Goal: Submit feedback/report problem: Submit feedback/report problem

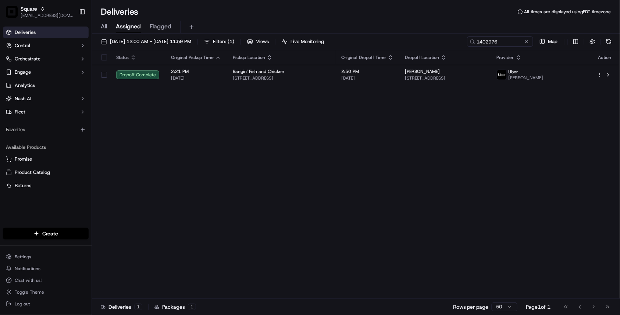
drag, startPoint x: 316, startPoint y: 6, endPoint x: 307, endPoint y: 5, distance: 8.9
click at [316, 6] on div "Deliveries All times are displayed using EDT timezone" at bounding box center [356, 12] width 528 height 12
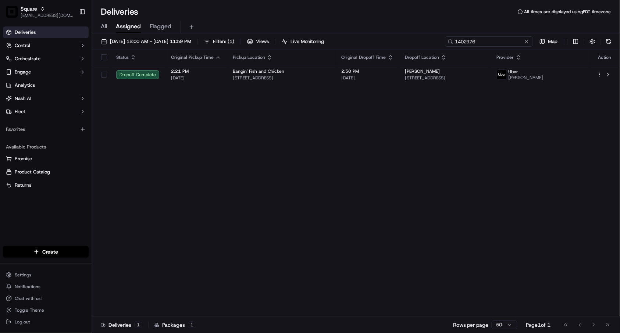
click at [459, 40] on input "1402976" at bounding box center [489, 41] width 88 height 10
paste input "0256969"
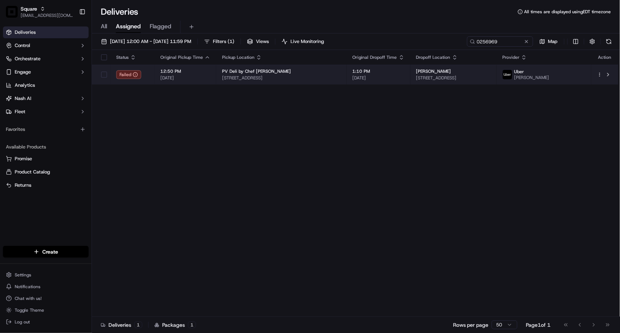
click at [405, 76] on span "[DATE]" at bounding box center [379, 78] width 52 height 6
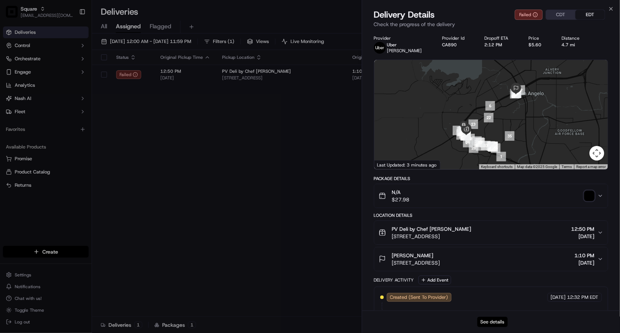
click at [459, 219] on button "See details" at bounding box center [492, 322] width 31 height 10
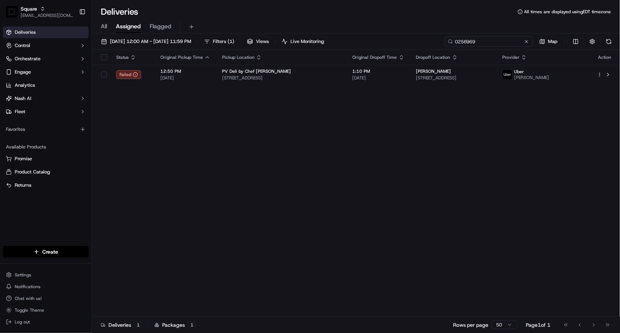
click at [459, 43] on input "0256969" at bounding box center [489, 41] width 88 height 10
paste input "532453"
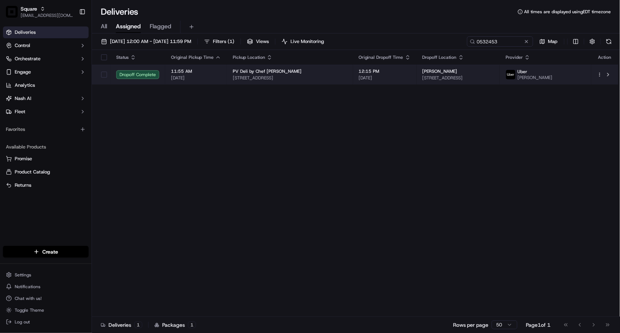
click at [392, 79] on span "[DATE]" at bounding box center [385, 78] width 52 height 6
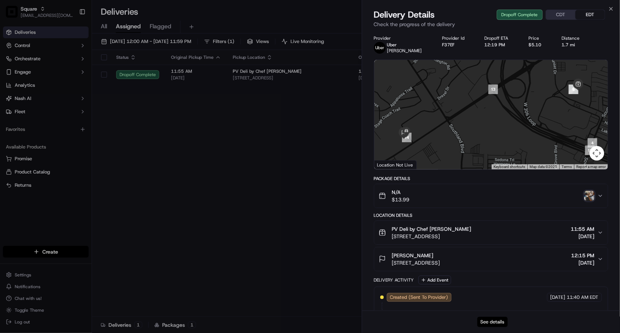
click at [459, 219] on button "See details" at bounding box center [492, 322] width 31 height 10
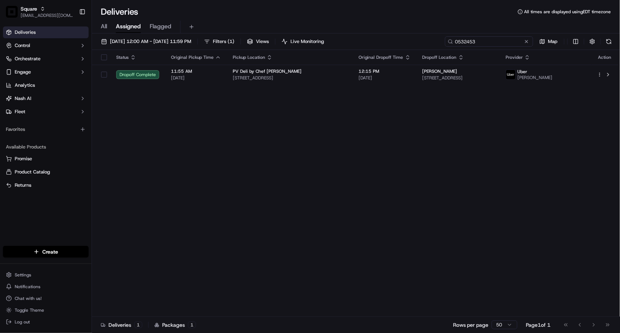
click at [459, 40] on input "0532453" at bounding box center [489, 41] width 88 height 10
paste input "6816372"
click at [459, 43] on input "6816372" at bounding box center [489, 41] width 88 height 10
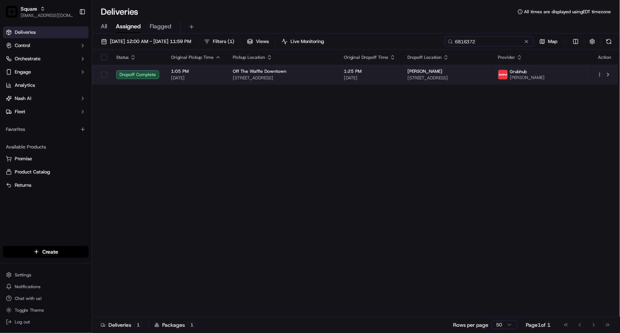
type input "6816372"
click at [330, 76] on span "840 Willamette St, Eugene, OR 97401, USA" at bounding box center [282, 78] width 99 height 6
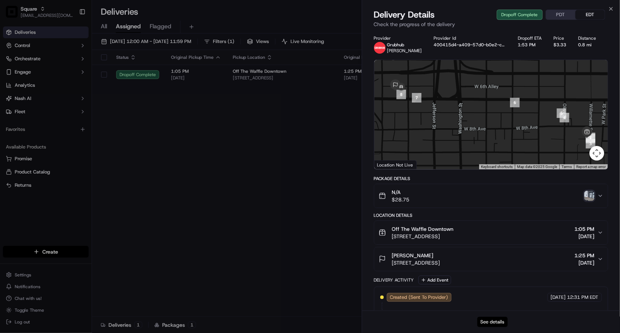
click at [459, 219] on button "See details" at bounding box center [492, 322] width 31 height 10
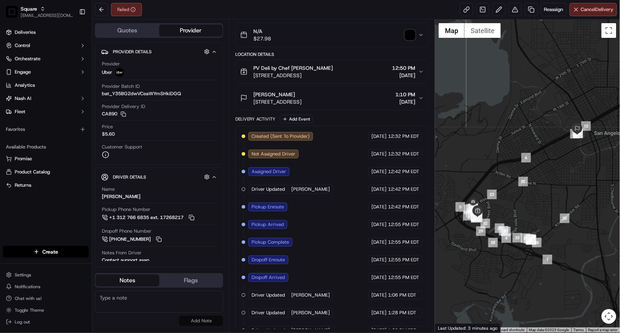
scroll to position [130, 0]
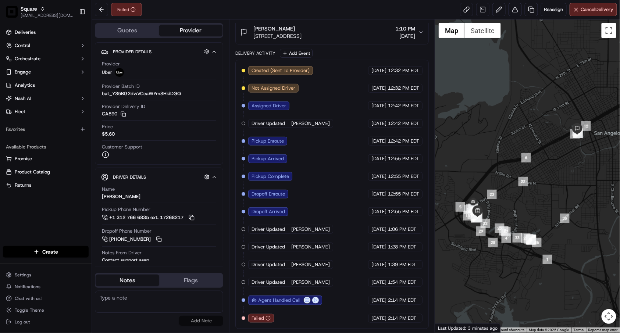
click at [370, 6] on div "Failed Reassign Cancel Delivery" at bounding box center [356, 9] width 528 height 19
click at [426, 50] on div "Delivery Activity Add Event" at bounding box center [331, 53] width 193 height 9
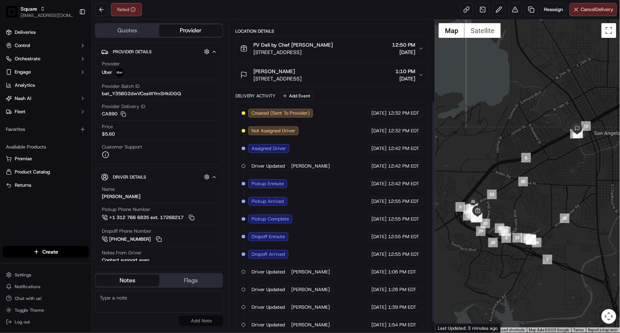
scroll to position [122, 0]
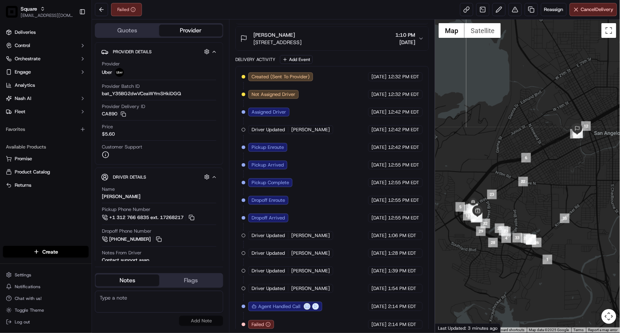
drag, startPoint x: 416, startPoint y: 7, endPoint x: 428, endPoint y: 9, distance: 12.2
click at [416, 7] on div "Failed Reassign Cancel Delivery" at bounding box center [356, 9] width 528 height 19
click at [515, 13] on button at bounding box center [515, 9] width 13 height 13
drag, startPoint x: 359, startPoint y: 15, endPoint x: 335, endPoint y: 17, distance: 24.4
click at [359, 15] on div "Failed Reassign Cancel Delivery" at bounding box center [356, 9] width 528 height 19
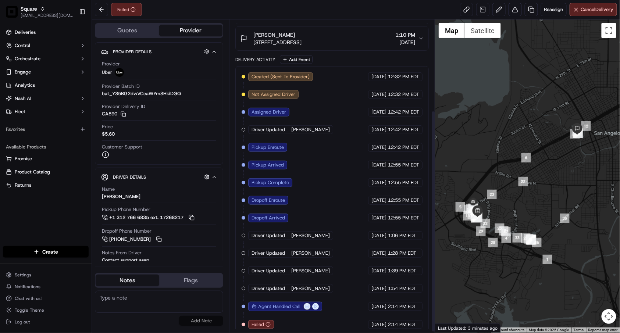
scroll to position [130, 0]
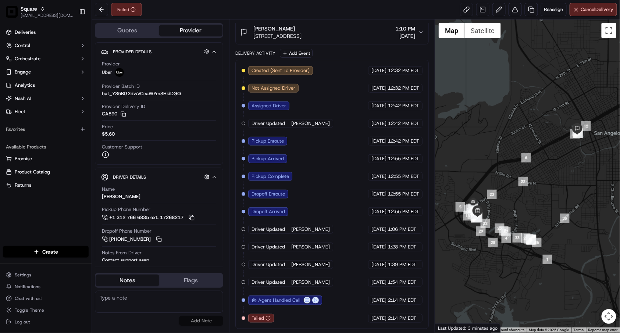
click at [307, 15] on div "Failed Reassign Cancel Delivery" at bounding box center [356, 9] width 528 height 19
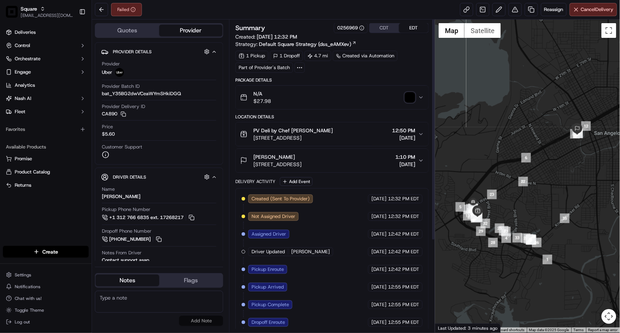
scroll to position [0, 0]
click at [303, 72] on div at bounding box center [300, 68] width 10 height 10
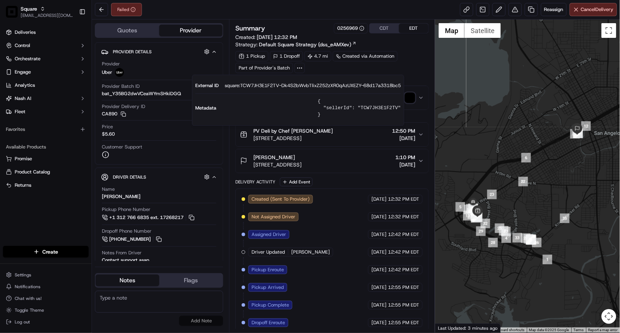
click at [303, 71] on icon at bounding box center [299, 68] width 7 height 7
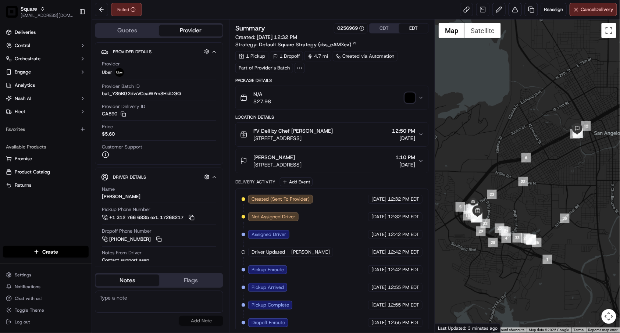
click at [421, 135] on icon "button" at bounding box center [421, 135] width 6 height 6
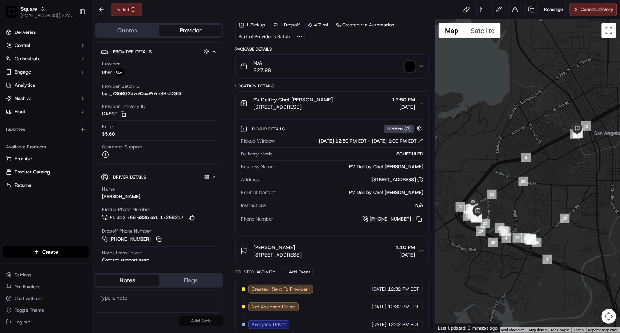
scroll to position [82, 0]
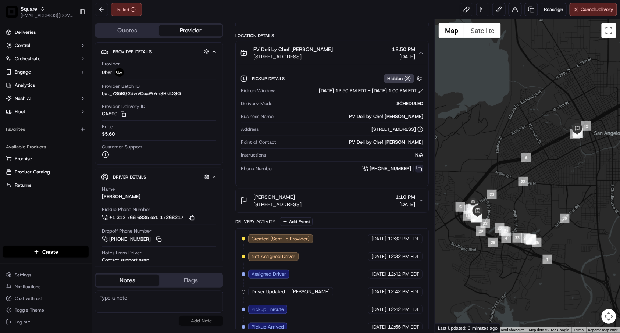
click at [422, 170] on button at bounding box center [419, 169] width 8 height 8
click at [421, 171] on button at bounding box center [419, 169] width 8 height 8
drag, startPoint x: 362, startPoint y: 13, endPoint x: 362, endPoint y: 33, distance: 20.6
click at [362, 13] on div "Failed Reassign Cancel Delivery" at bounding box center [356, 9] width 528 height 19
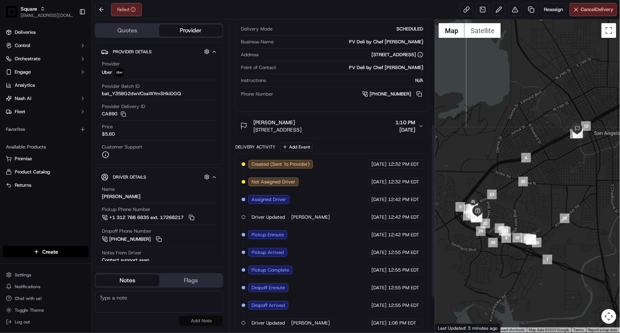
scroll to position [245, 0]
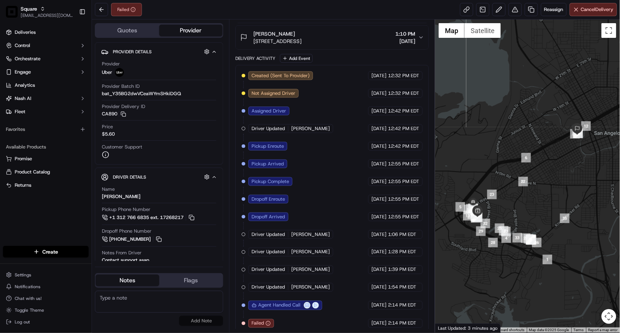
click at [386, 15] on div "Failed Reassign Cancel Delivery" at bounding box center [356, 9] width 528 height 19
click at [511, 15] on button at bounding box center [515, 9] width 13 height 13
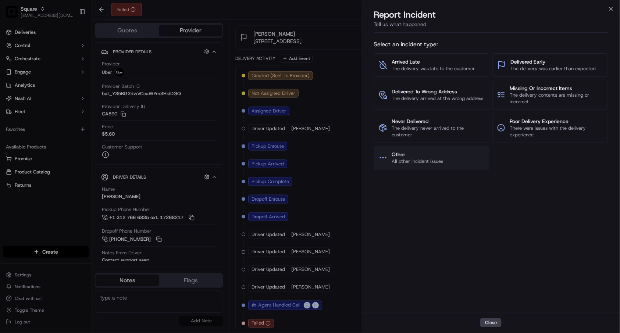
click at [435, 160] on span "All other incident issues" at bounding box center [417, 161] width 51 height 7
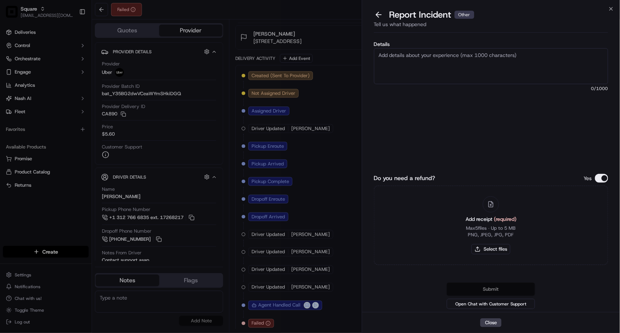
click at [433, 61] on textarea "Details" at bounding box center [491, 66] width 235 height 36
type textarea "We'd like to file a complaint. total of 8 drivers shows up for the same order t…"
click at [380, 16] on button at bounding box center [378, 15] width 15 height 10
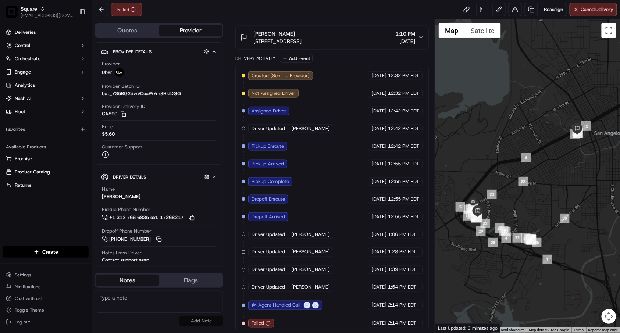
scroll to position [0, 0]
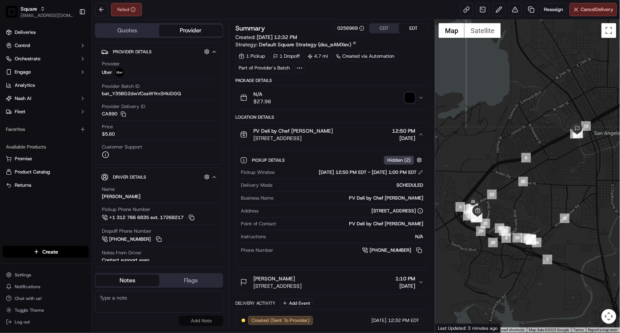
drag, startPoint x: 389, startPoint y: 30, endPoint x: 381, endPoint y: 204, distance: 173.8
click at [389, 30] on button "CDT" at bounding box center [384, 29] width 29 height 10
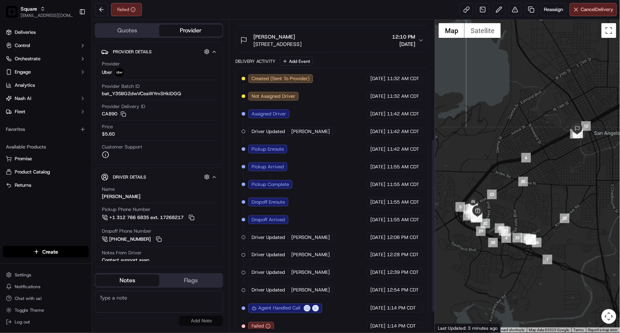
scroll to position [245, 0]
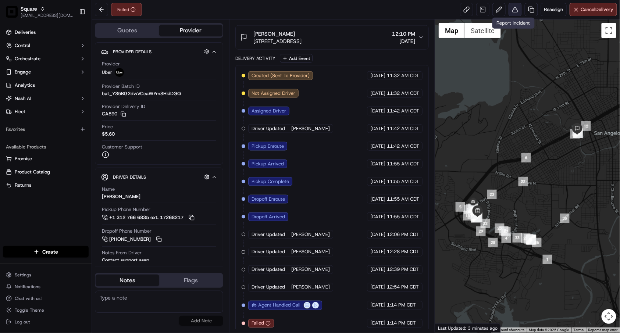
click at [514, 11] on button at bounding box center [515, 9] width 13 height 13
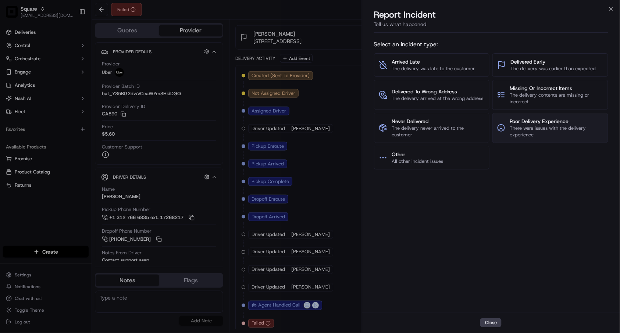
click at [508, 136] on button "Poor Delivery Experience There were issues with the delivery experience" at bounding box center [551, 128] width 116 height 30
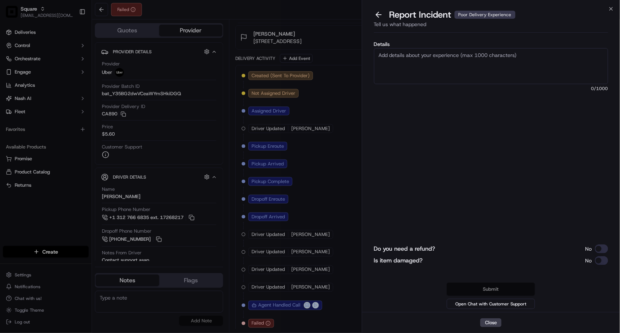
click at [432, 57] on textarea "Details" at bounding box center [491, 66] width 235 height 36
paste textarea "We'd like to file a complaint. total of 8 drivers shows up for the same order t…"
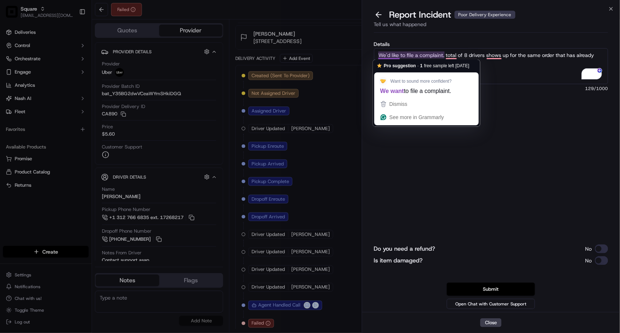
click at [399, 54] on textarea "We'd like to file a complaint. total of 8 drivers shows up for the same order t…" at bounding box center [491, 66] width 235 height 36
drag, startPoint x: 400, startPoint y: 54, endPoint x: 375, endPoint y: 51, distance: 24.8
click at [375, 51] on textarea "We'd like to file a complaint. total of 8 drivers shows up for the same order t…" at bounding box center [491, 66] width 235 height 36
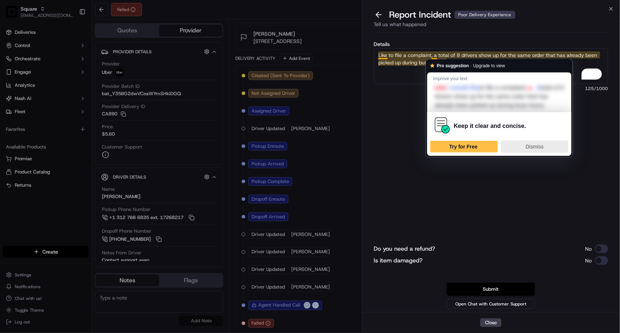
click at [535, 151] on div "Dismiss" at bounding box center [534, 147] width 61 height 12
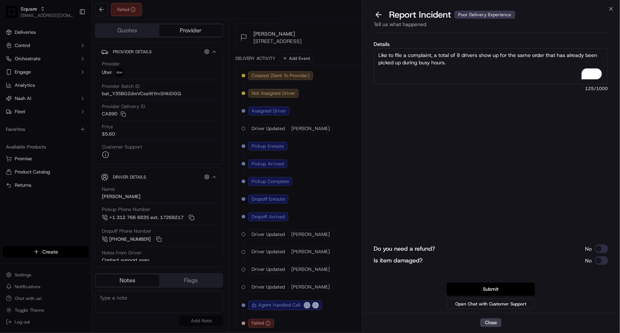
click at [462, 65] on textarea "Like to file a complaint, a total of 8 drivers show up for the same order that …" at bounding box center [491, 66] width 235 height 36
click at [443, 68] on textarea "Like to file a complaint, a total of 8 drivers show up for the same order that …" at bounding box center [491, 66] width 235 height 36
drag, startPoint x: 450, startPoint y: 71, endPoint x: 436, endPoint y: 56, distance: 20.8
click at [436, 56] on textarea "Like to file a complaint, a total of 8 drivers show up for the same order that …" at bounding box center [491, 66] width 235 height 36
paste textarea "ed up for the same order that had already been picked up during a busy time. Th…"
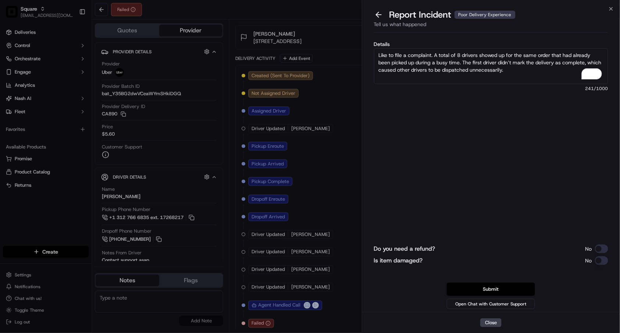
drag, startPoint x: 520, startPoint y: 71, endPoint x: 461, endPoint y: 74, distance: 59.3
click at [461, 74] on textarea "Like to file a complaint. A total of 8 drivers showed up for the same order tha…" at bounding box center [491, 66] width 235 height 36
click at [451, 71] on textarea "Like to file a complaint. A total of 8 drivers showed up for the same order tha…" at bounding box center [491, 66] width 235 height 36
type textarea "Like to file a complaint. A total of 8 drivers showed up for the same order tha…"
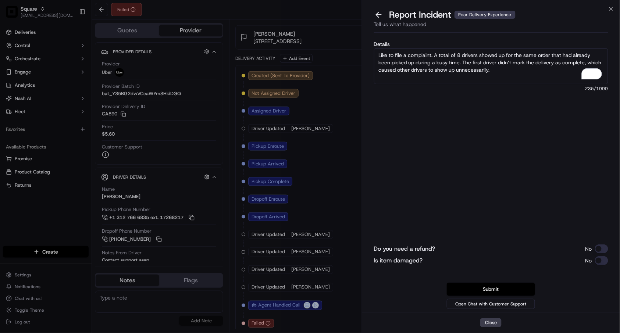
drag, startPoint x: 499, startPoint y: 69, endPoint x: 362, endPoint y: 56, distance: 137.4
click at [362, 55] on div "Details Like to file a complaint. A total of 8 drivers showed up for the same o…" at bounding box center [491, 174] width 258 height 277
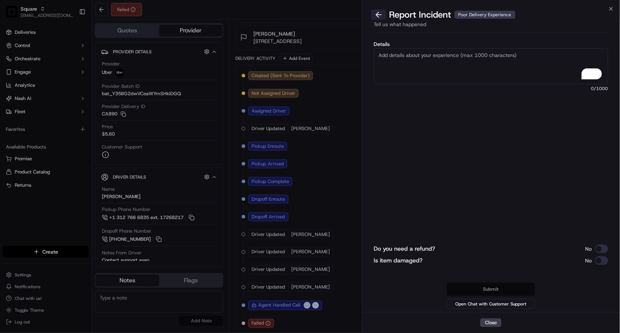
click at [378, 13] on button at bounding box center [378, 15] width 15 height 10
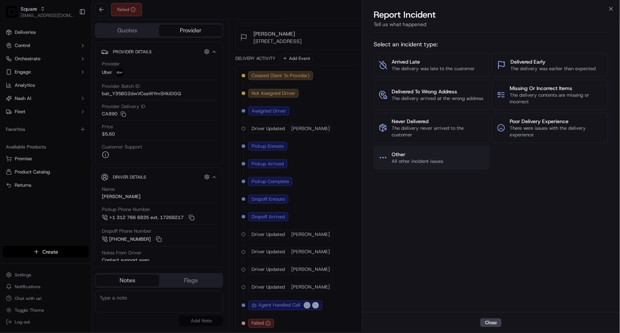
click at [432, 153] on span "Other" at bounding box center [417, 154] width 51 height 7
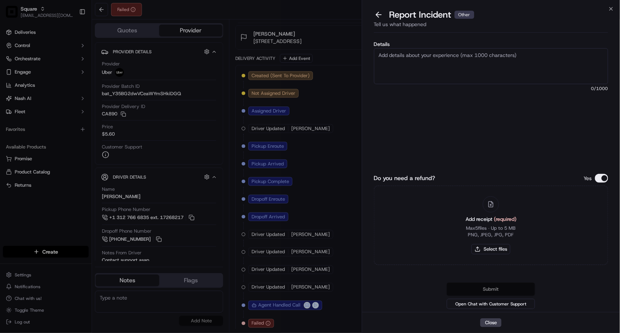
click at [435, 57] on textarea "Details" at bounding box center [491, 66] width 235 height 36
paste textarea "Like to file a complaint. A total of 8 drivers showed up for the same order tha…"
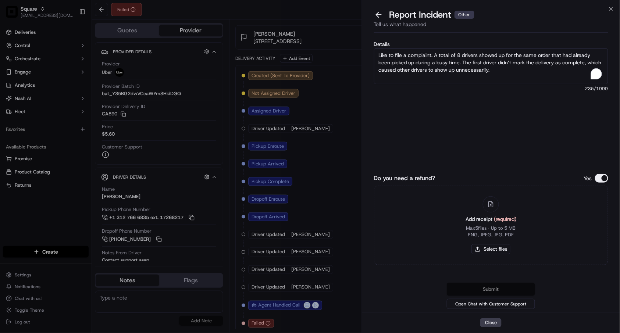
type textarea "Like to file a complaint. A total of 8 drivers showed up for the same order tha…"
drag, startPoint x: 605, startPoint y: 175, endPoint x: 601, endPoint y: 176, distance: 3.8
click at [605, 175] on button "Do you need a refund?" at bounding box center [601, 178] width 13 height 9
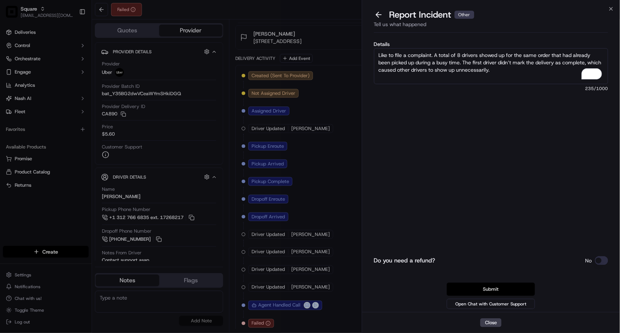
click at [491, 289] on button "Submit" at bounding box center [491, 289] width 88 height 13
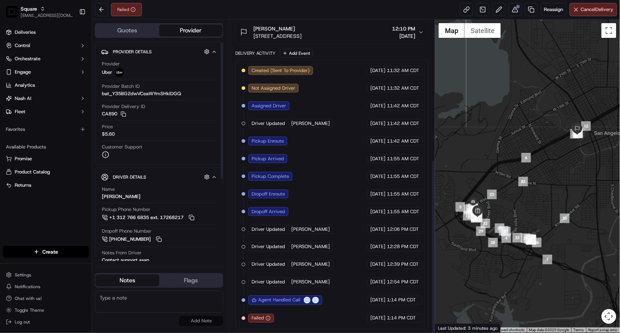
scroll to position [252, 0]
click at [178, 302] on textarea "To enrich screen reader interactions, please activate Accessibility in Grammarl…" at bounding box center [159, 302] width 128 height 22
paste textarea "Caller Details: Merchant Reason for call: Wants to stop drivers coming in for o…"
type textarea "Caller Details: Merchant Reason for call: Wants to stop drivers coming in for o…"
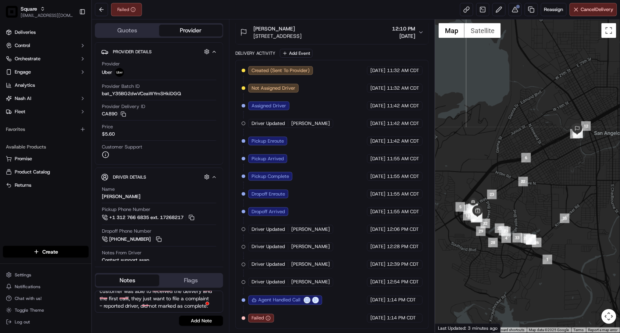
scroll to position [91, 0]
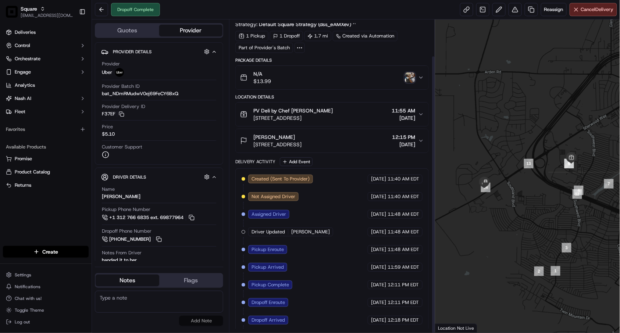
scroll to position [41, 0]
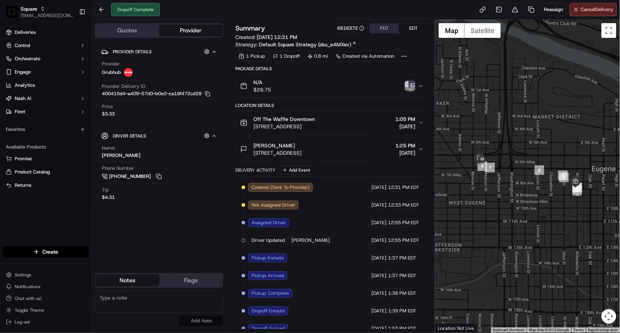
click at [410, 86] on img "button" at bounding box center [410, 86] width 10 height 10
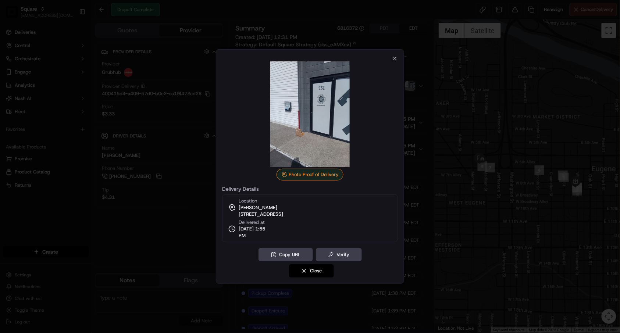
click at [203, 191] on div at bounding box center [310, 166] width 620 height 333
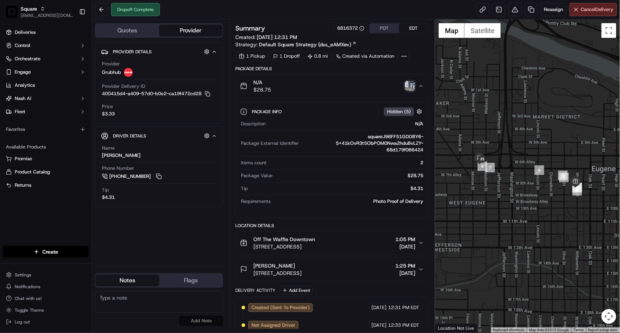
click at [412, 87] on img "button" at bounding box center [410, 86] width 10 height 10
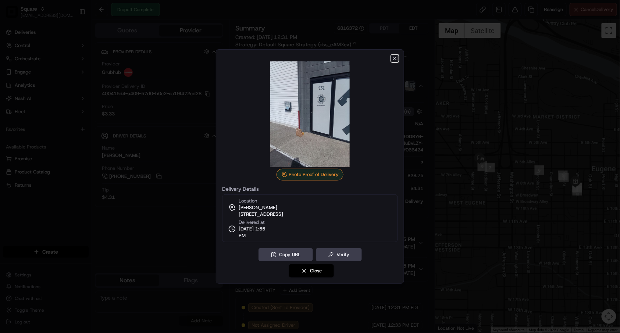
click at [398, 57] on icon "button" at bounding box center [395, 59] width 6 height 6
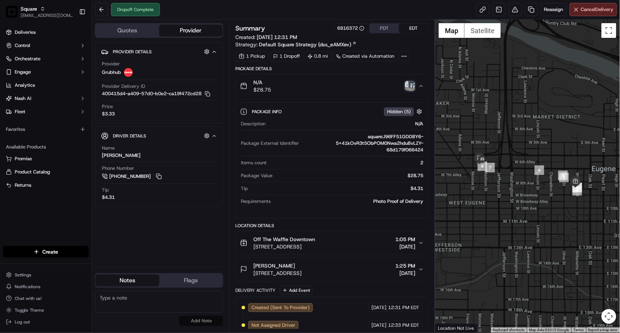
drag, startPoint x: 320, startPoint y: 8, endPoint x: 214, endPoint y: 3, distance: 106.5
click at [318, 8] on div "Dropoff Complete Reassign Cancel Delivery" at bounding box center [356, 9] width 528 height 19
drag, startPoint x: 289, startPoint y: 264, endPoint x: 251, endPoint y: 266, distance: 37.6
click at [251, 266] on div "Tasha Viner 751 W 7th Ave, Eugene, OR 97402, USA" at bounding box center [270, 269] width 61 height 15
copy span "Tasha Viner"
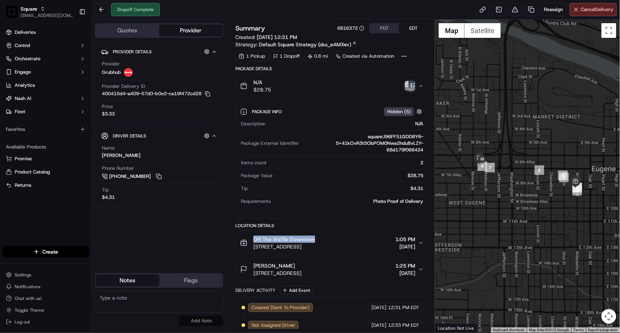
drag, startPoint x: 319, startPoint y: 237, endPoint x: 254, endPoint y: 241, distance: 65.2
click at [254, 241] on div "Off The Waffle Downtown" at bounding box center [284, 239] width 62 height 7
copy span "Off The Waffle Downtown"
click at [457, 4] on div "Dropoff Complete Reassign Cancel Delivery" at bounding box center [356, 9] width 528 height 19
click at [515, 10] on button at bounding box center [515, 9] width 13 height 13
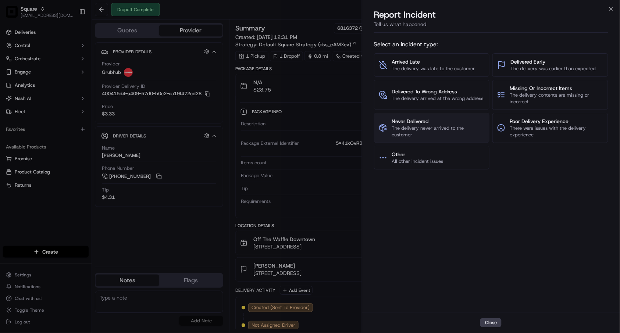
click at [451, 135] on span "The delivery never arrived to the customer" at bounding box center [438, 131] width 93 height 13
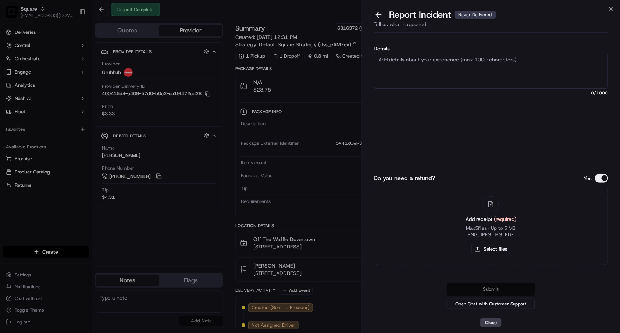
click at [413, 74] on textarea "Details" at bounding box center [491, 71] width 235 height 36
type textarea "The driver did not call the customer and just left the order outside the buildi…"
click at [597, 177] on button "Do you need a refund?" at bounding box center [601, 178] width 13 height 9
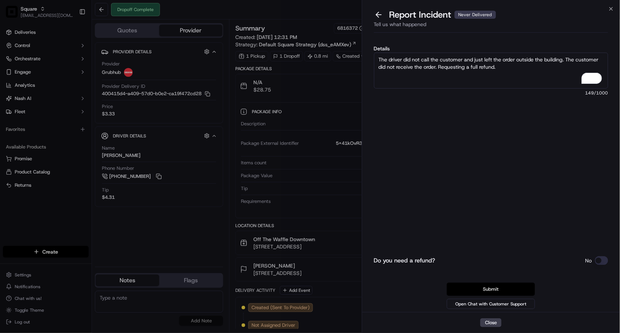
click at [494, 291] on button "Submit" at bounding box center [491, 289] width 88 height 13
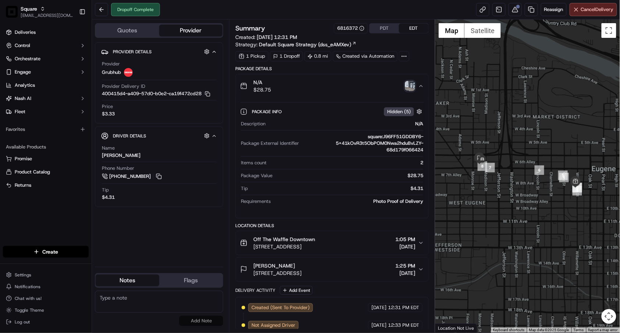
click at [413, 8] on div "Dropoff Complete Reassign Cancel Delivery" at bounding box center [356, 9] width 528 height 19
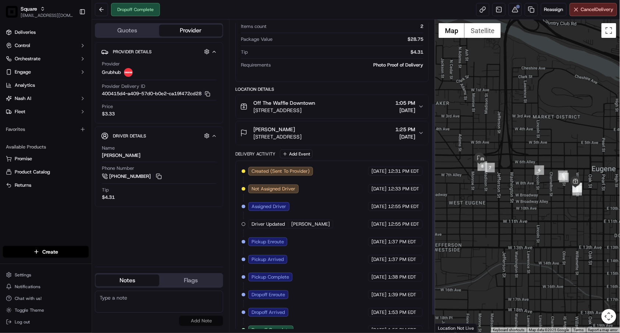
scroll to position [149, 0]
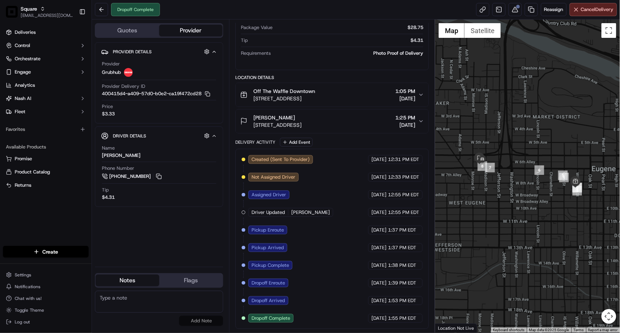
click at [141, 308] on textarea at bounding box center [159, 302] width 128 height 22
paste textarea "Caller Details: Merchant Reason for call: Customer did not receive the food. Dr…"
type textarea "Caller Details: Merchant Reason for call: Customer did not receive the food. Dr…"
click at [127, 281] on button "Notes" at bounding box center [128, 281] width 64 height 12
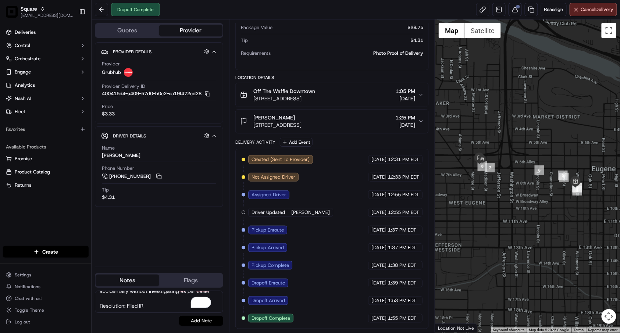
click at [194, 322] on button "Add Note" at bounding box center [201, 321] width 44 height 10
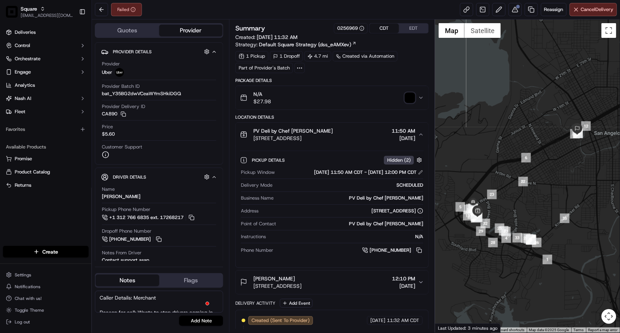
scroll to position [2, 0]
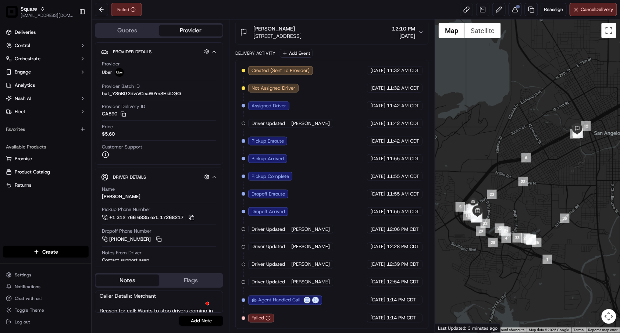
type textarea "Caller Details: Merchant Reason for call: Wants to stop drivers coming in for o…"
click at [190, 323] on button "Add Note" at bounding box center [201, 321] width 44 height 10
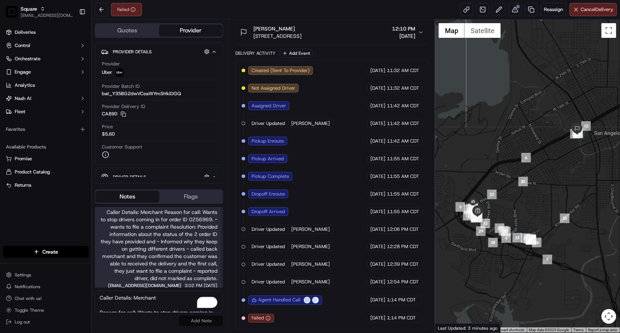
scroll to position [0, 0]
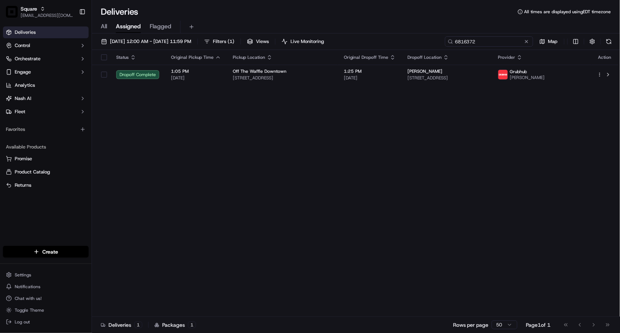
click at [497, 42] on input "6816372" at bounding box center [489, 41] width 88 height 10
paste input "0532453"
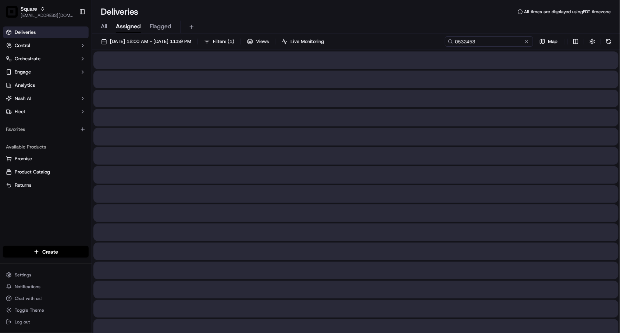
type input "0532453"
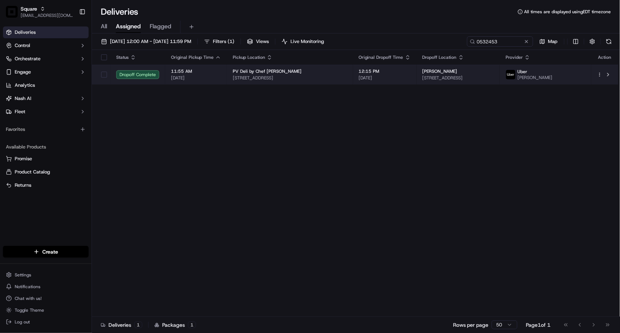
click at [321, 74] on div "PV Deli by Chef [PERSON_NAME]" at bounding box center [290, 71] width 114 height 6
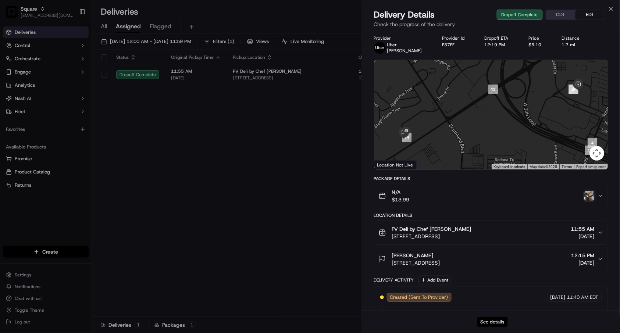
click at [501, 322] on button "See details" at bounding box center [492, 322] width 31 height 10
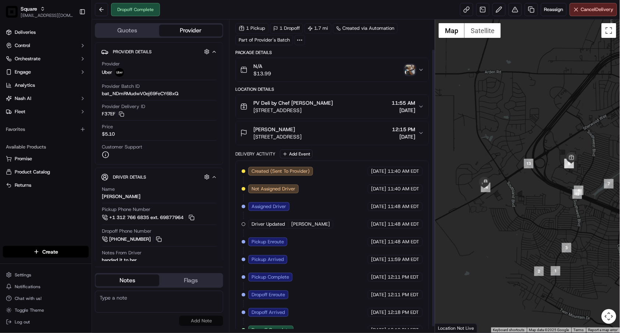
scroll to position [41, 0]
